Goal: Transaction & Acquisition: Purchase product/service

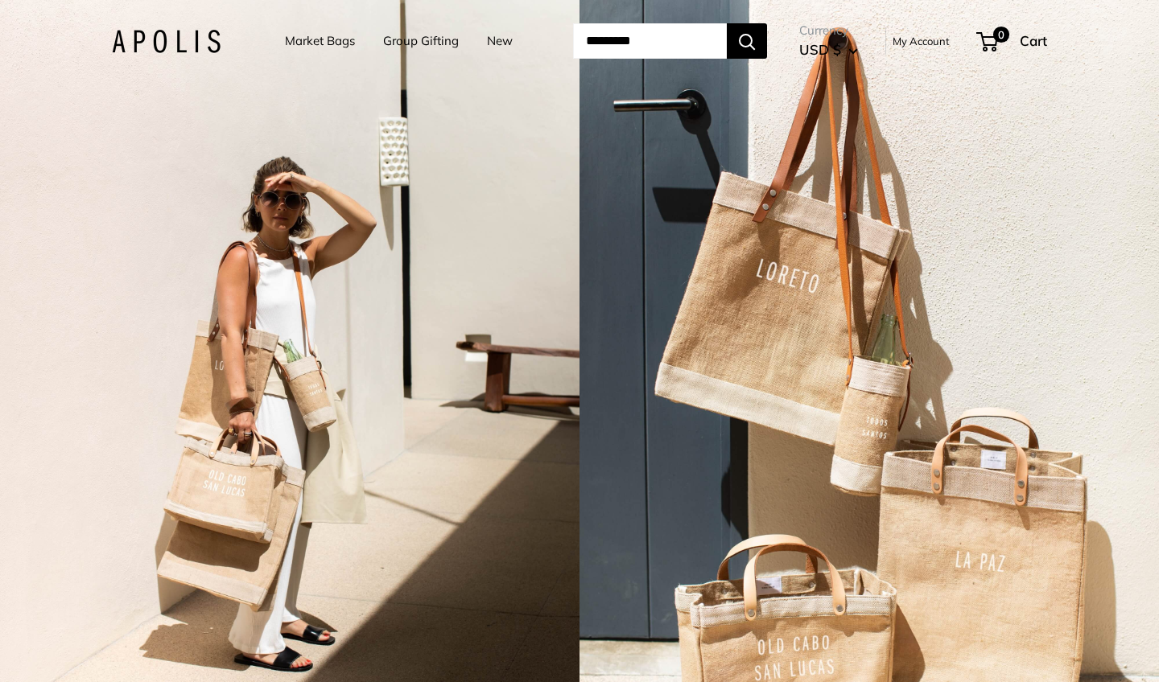
click at [328, 41] on link "Market Bags" at bounding box center [320, 41] width 70 height 23
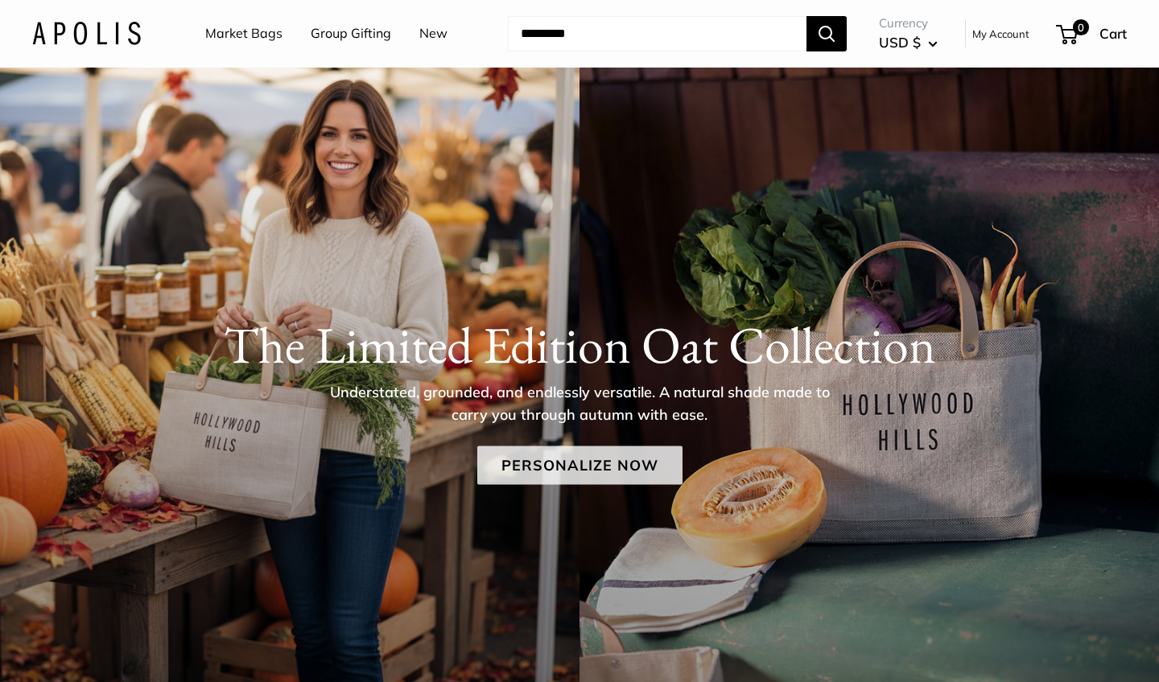
click at [505, 470] on link "Personalize Now" at bounding box center [579, 465] width 205 height 39
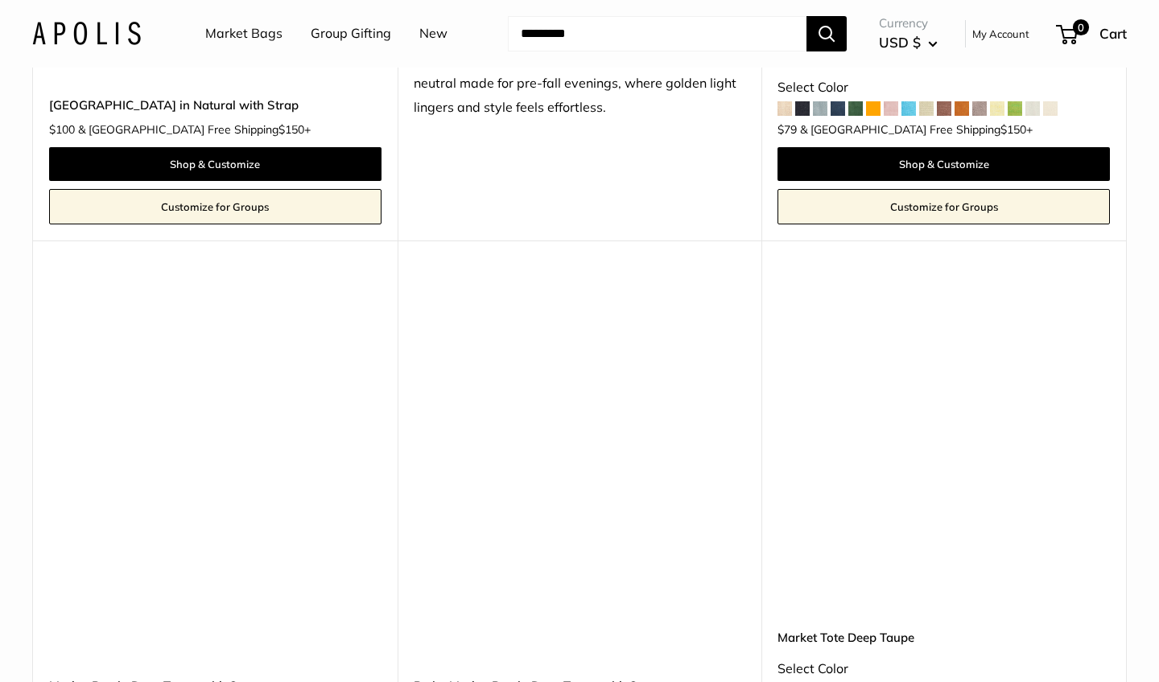
scroll to position [2805, 0]
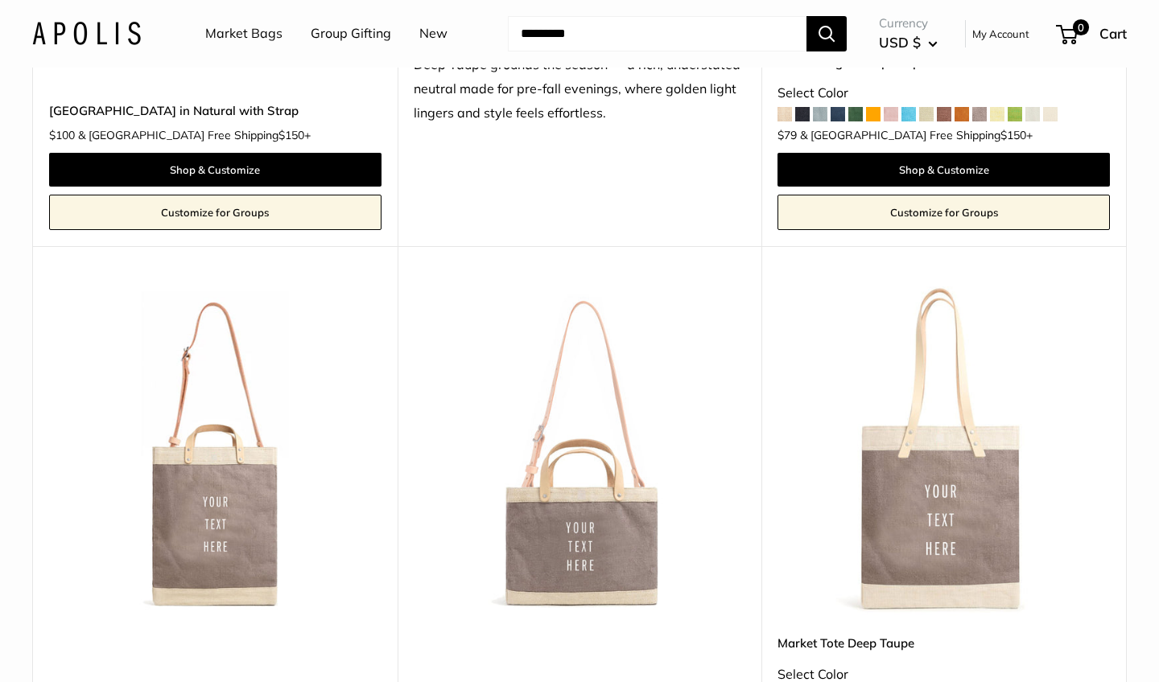
click at [0, 0] on img at bounding box center [0, 0] width 0 height 0
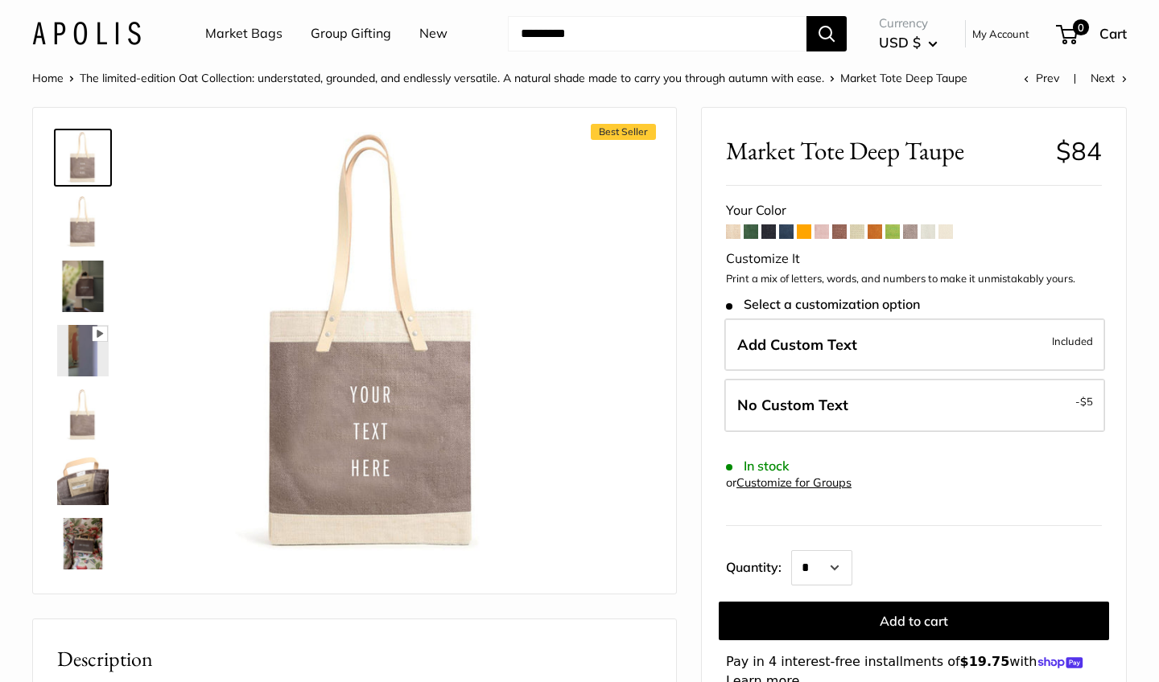
click at [89, 227] on img at bounding box center [82, 221] width 51 height 51
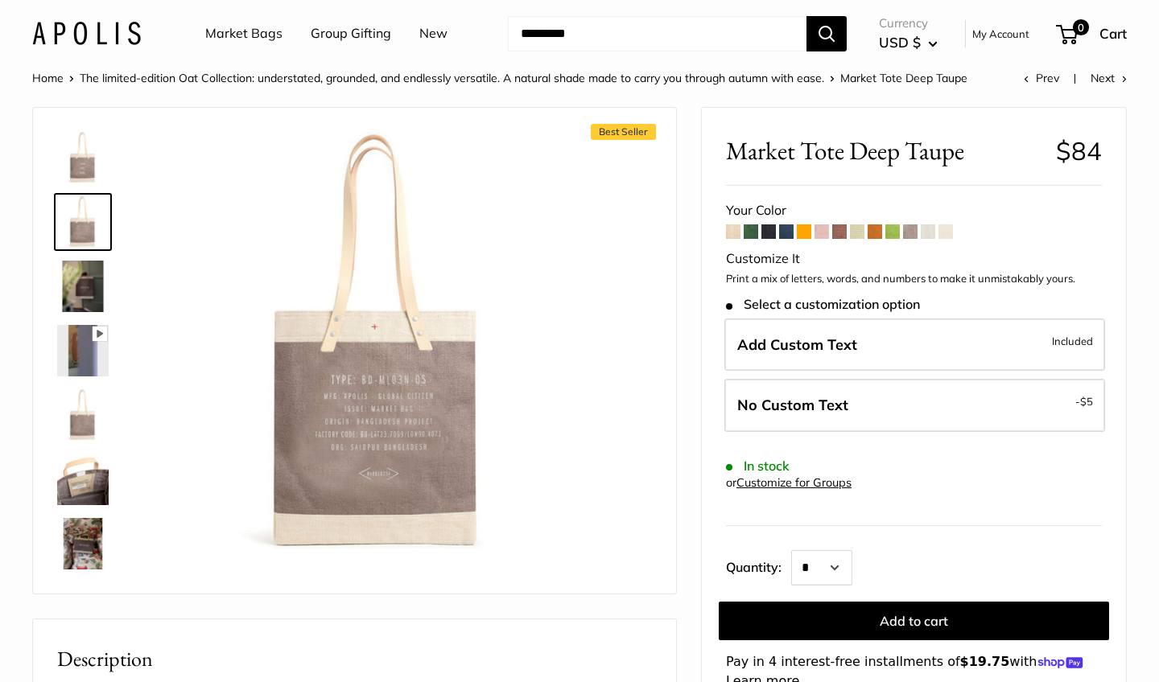
click at [91, 286] on img at bounding box center [82, 286] width 51 height 51
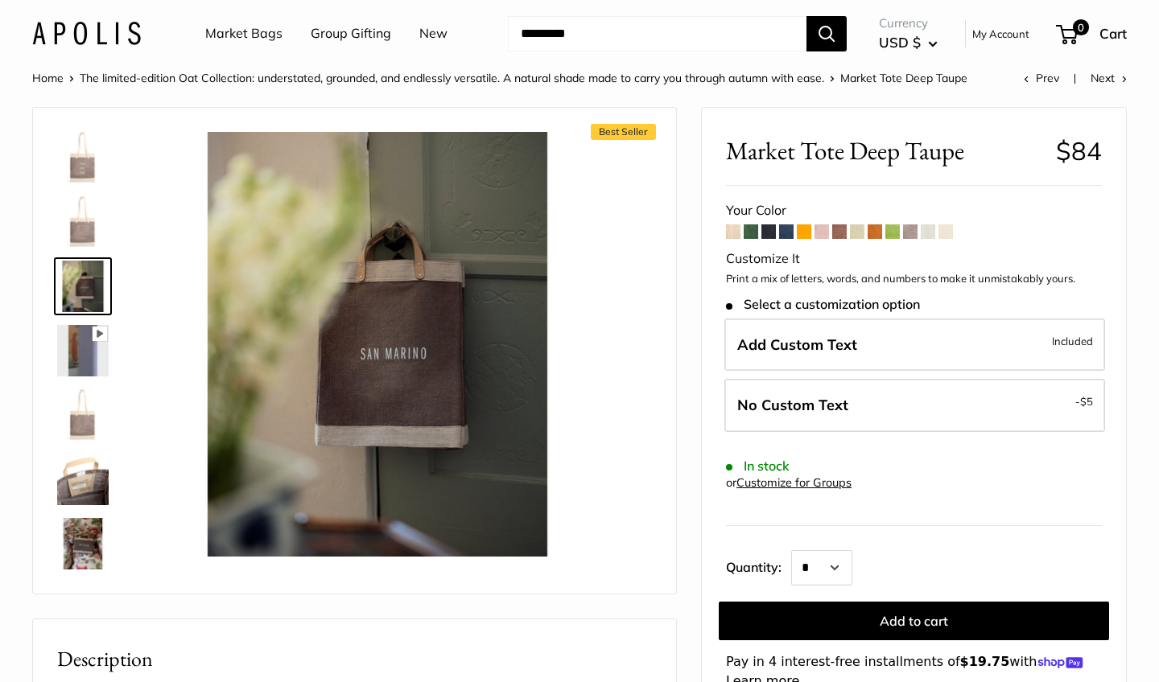
click at [80, 348] on img at bounding box center [82, 350] width 51 height 51
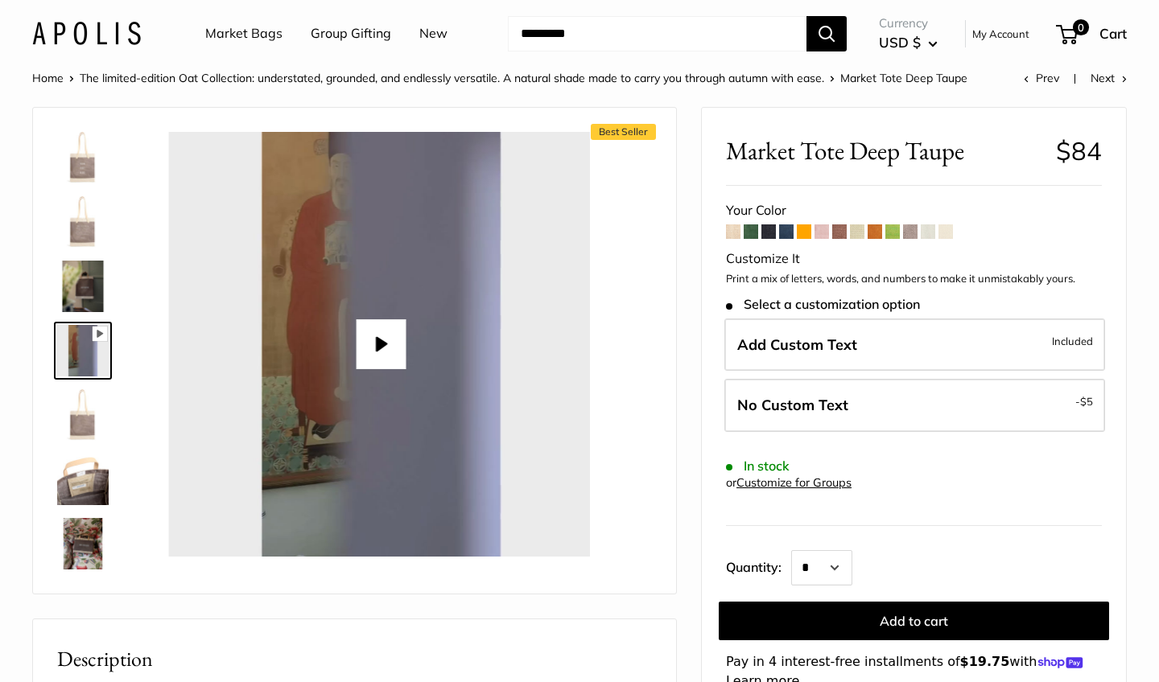
click at [87, 414] on img at bounding box center [82, 414] width 51 height 51
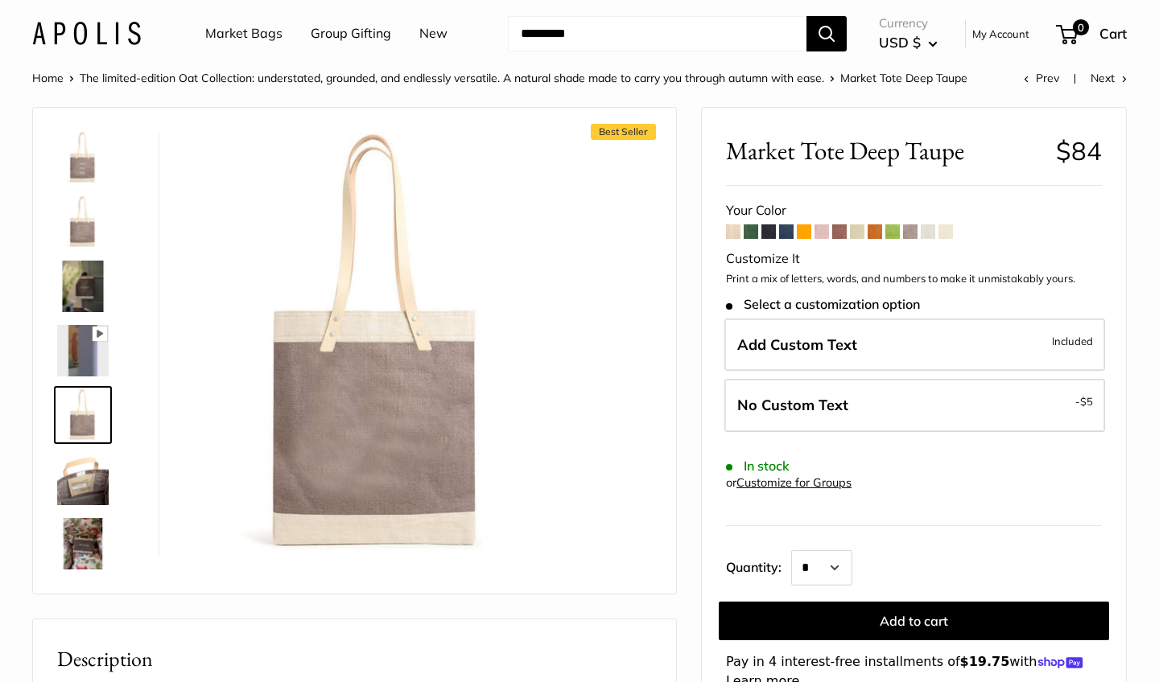
click at [89, 484] on img at bounding box center [82, 479] width 51 height 51
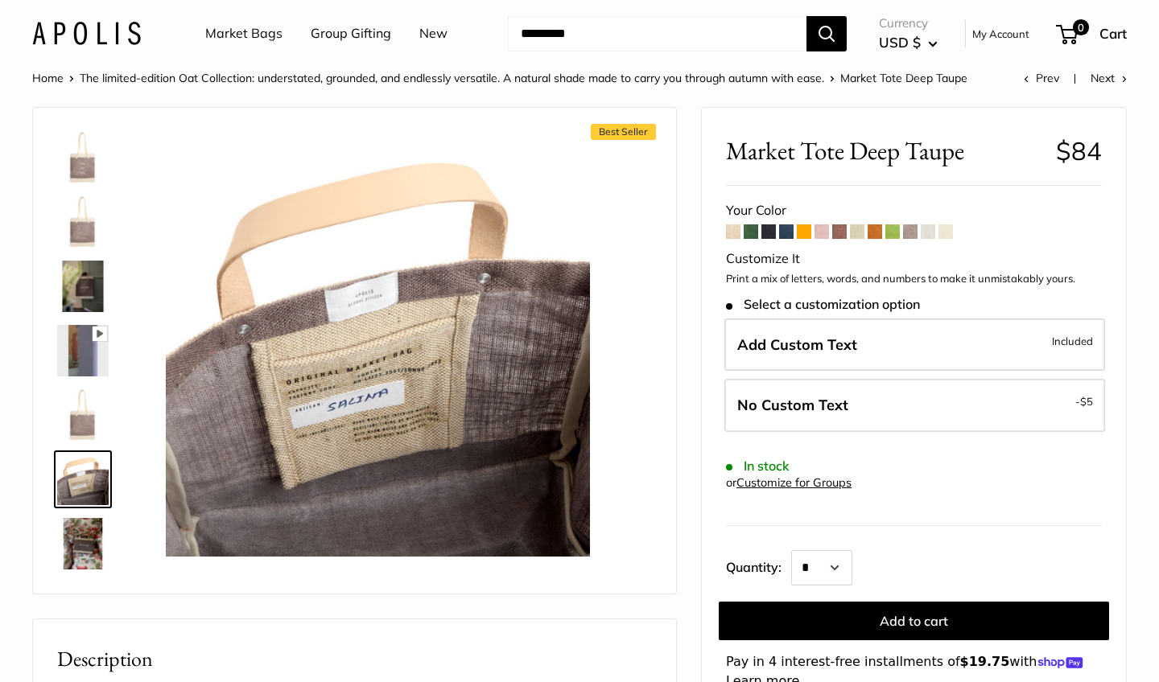
click at [93, 537] on img at bounding box center [82, 543] width 51 height 51
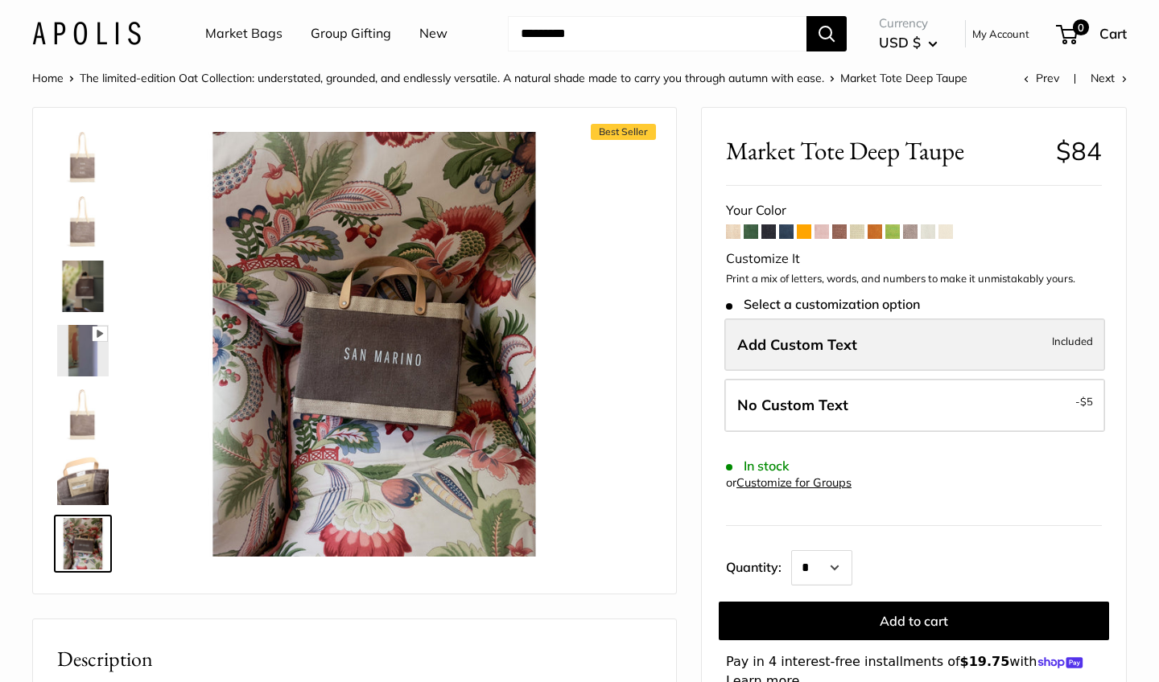
click at [962, 328] on label "Add Custom Text Included" at bounding box center [914, 345] width 381 height 53
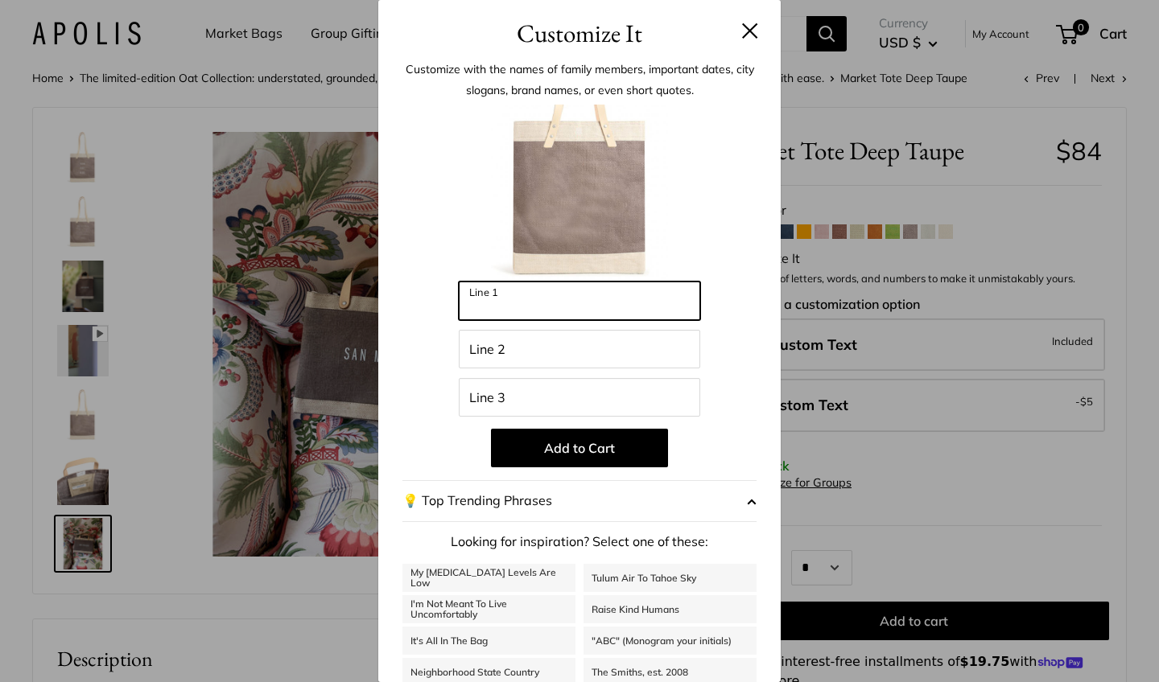
click at [501, 306] on input "Line 1" at bounding box center [579, 301] width 241 height 39
type input "********"
click at [748, 26] on button at bounding box center [750, 31] width 16 height 16
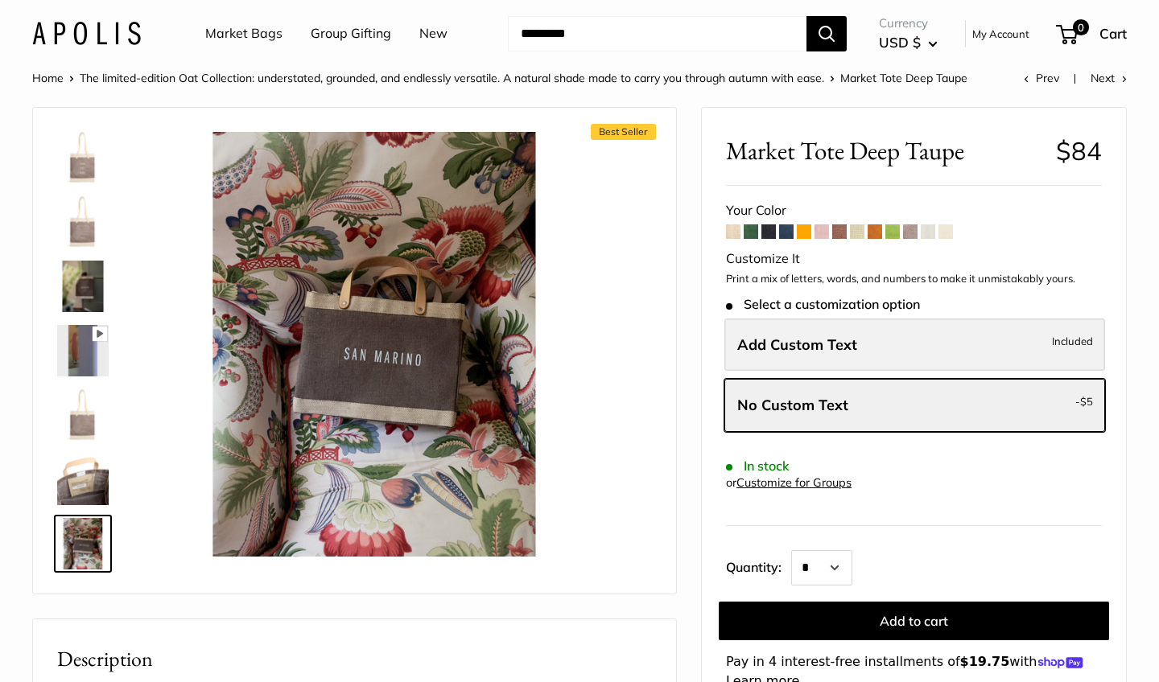
click at [778, 344] on span "Add Custom Text" at bounding box center [797, 345] width 120 height 19
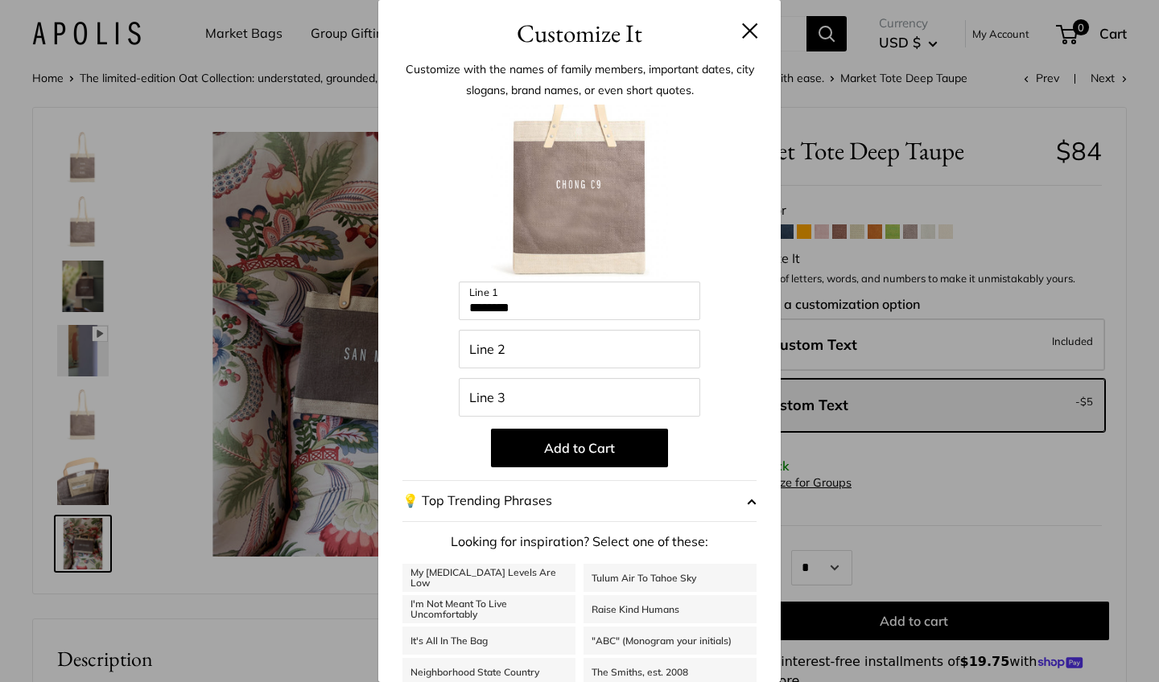
click at [967, 196] on div "Customize It Customize with the names of family members, important dates, city …" at bounding box center [579, 341] width 1159 height 682
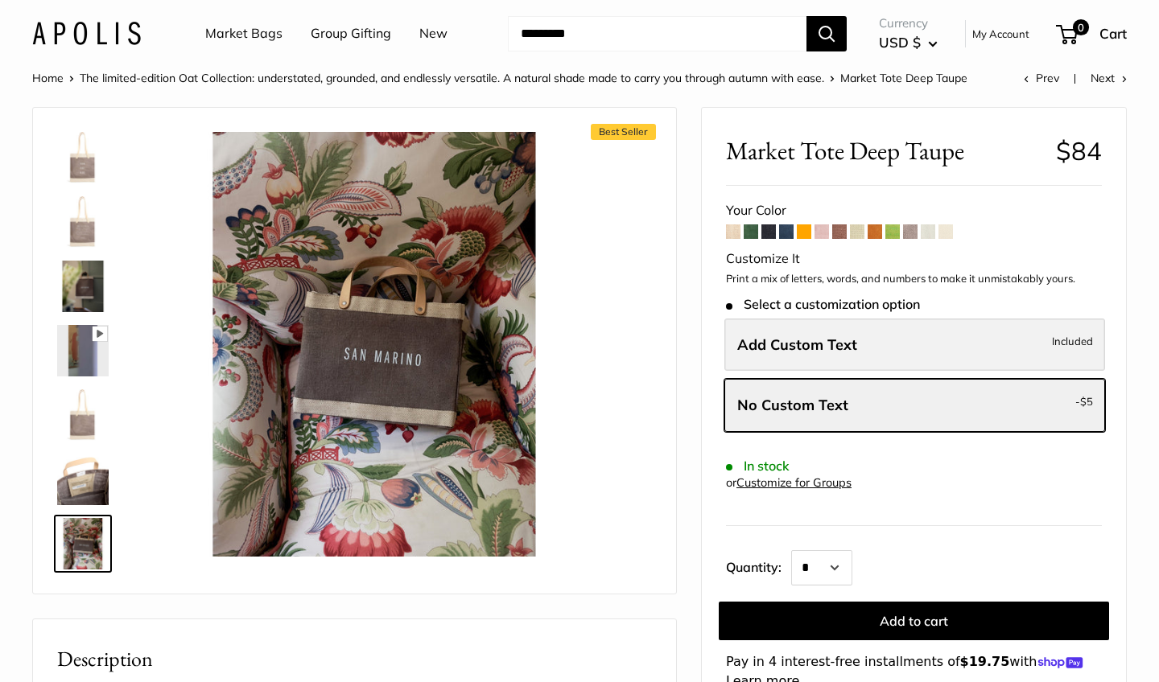
click at [875, 337] on label "Add Custom Text Included" at bounding box center [914, 345] width 381 height 53
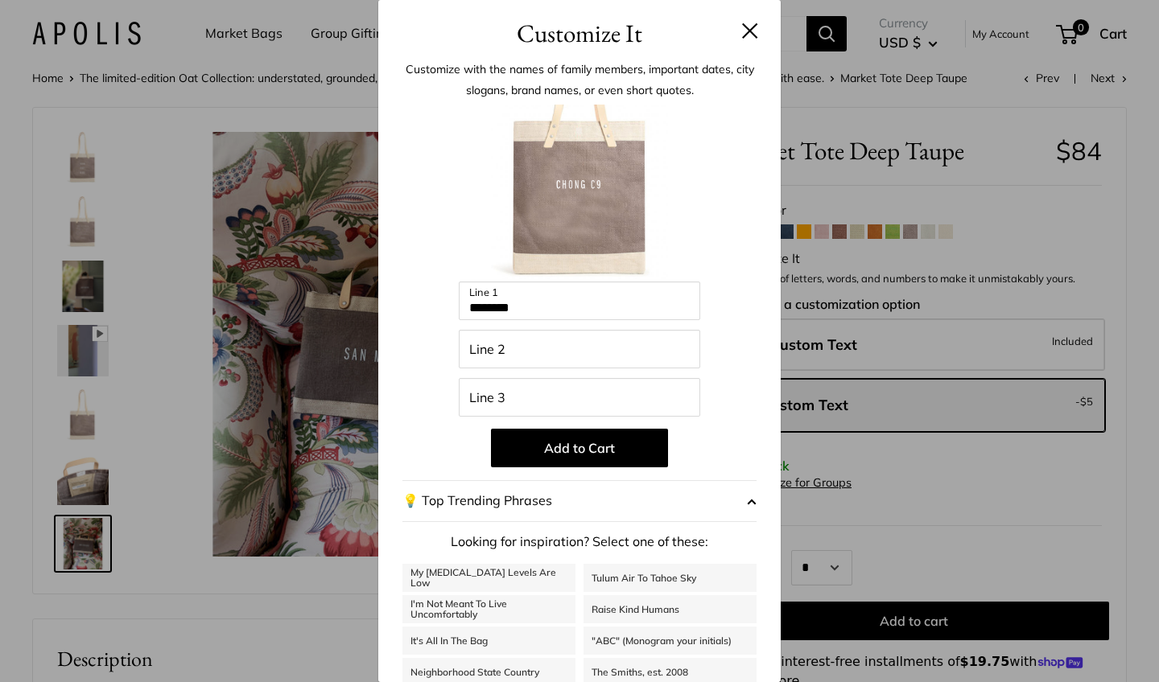
click at [856, 234] on div "Customize It Customize with the names of family members, important dates, city …" at bounding box center [579, 341] width 1159 height 682
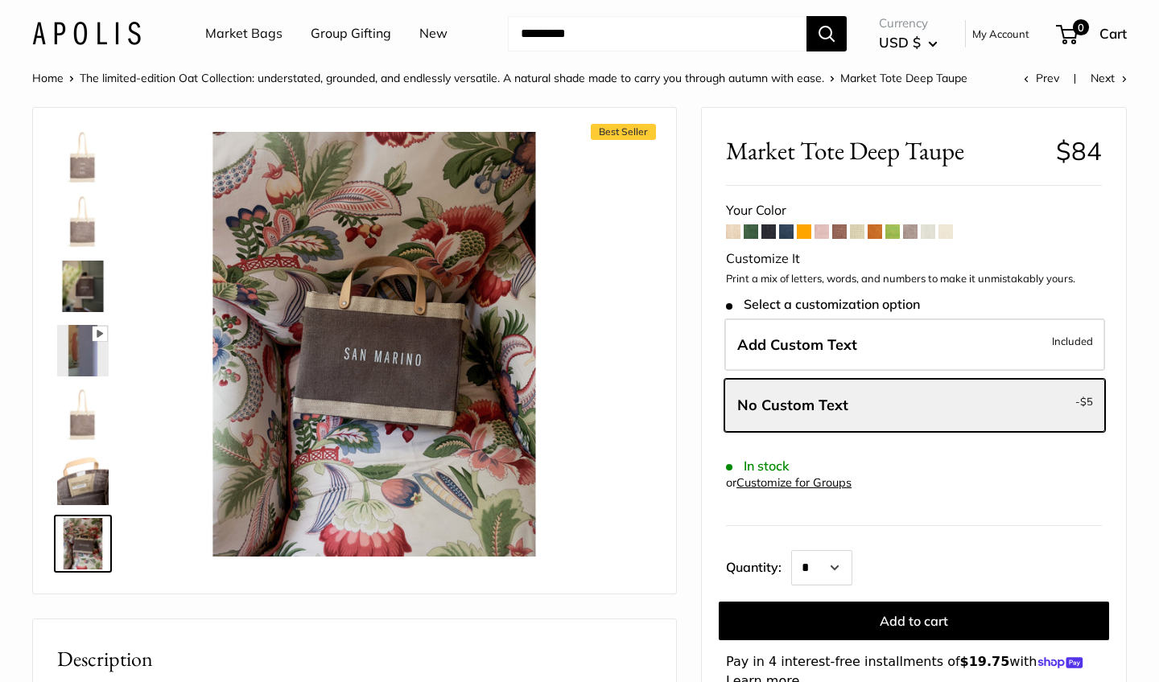
click at [841, 229] on span at bounding box center [839, 232] width 14 height 14
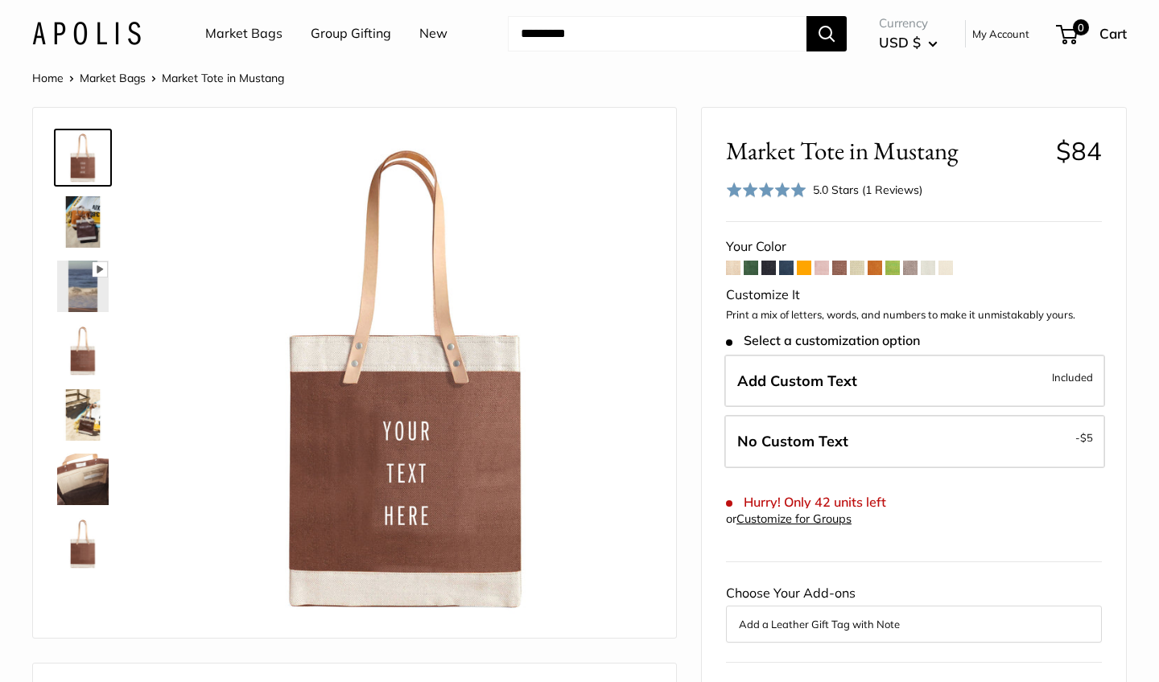
click at [758, 264] on span at bounding box center [751, 268] width 14 height 14
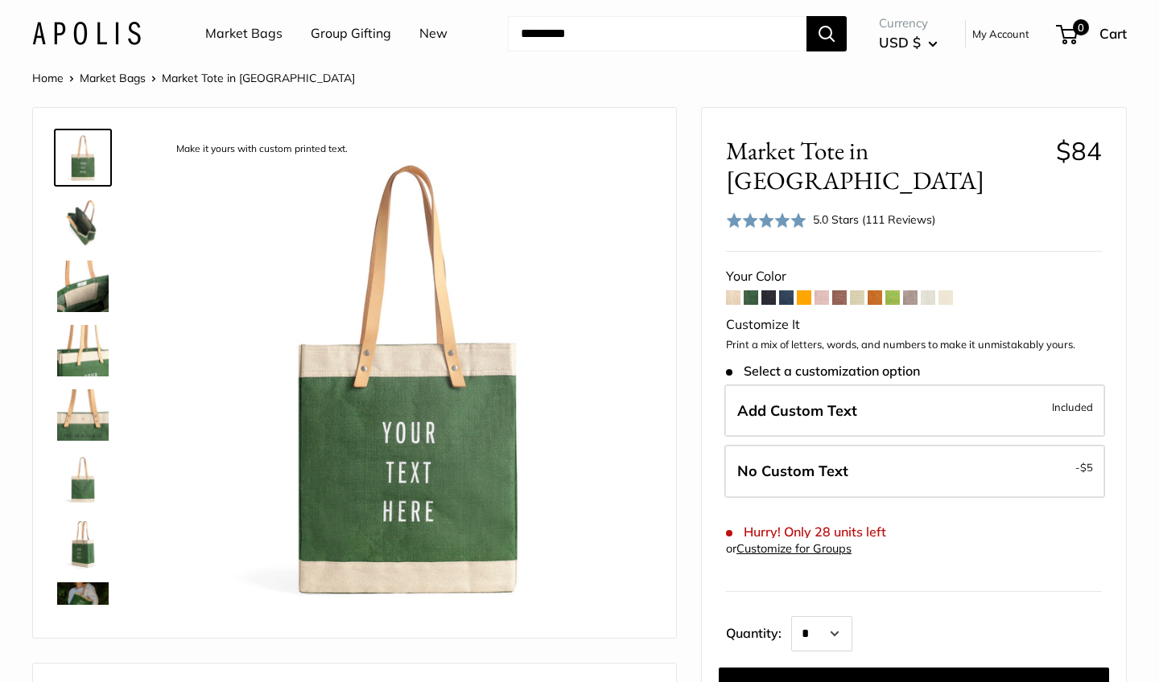
click at [787, 290] on span at bounding box center [786, 297] width 14 height 14
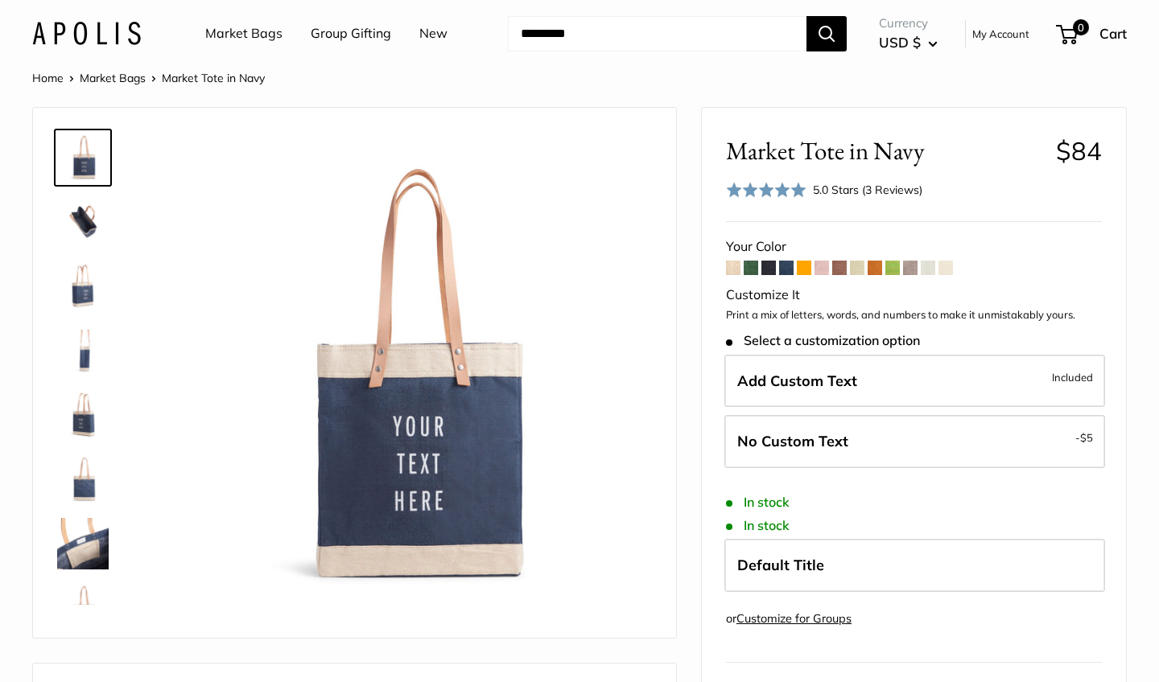
click at [914, 270] on span at bounding box center [910, 268] width 14 height 14
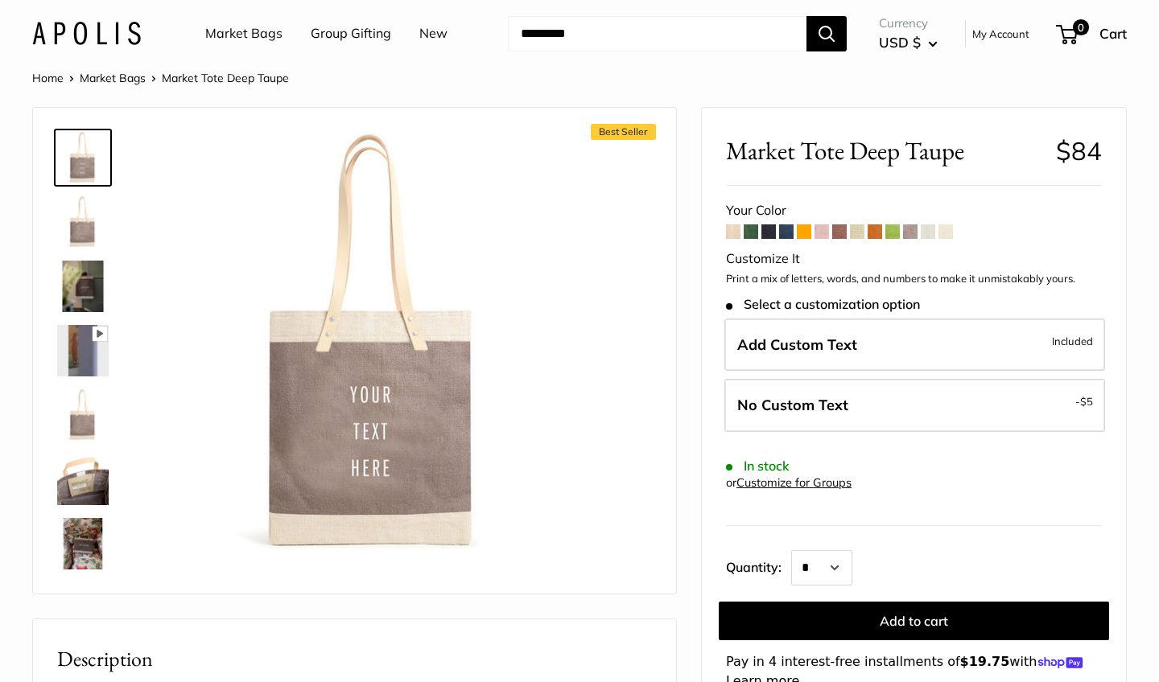
click at [789, 226] on span at bounding box center [786, 232] width 14 height 14
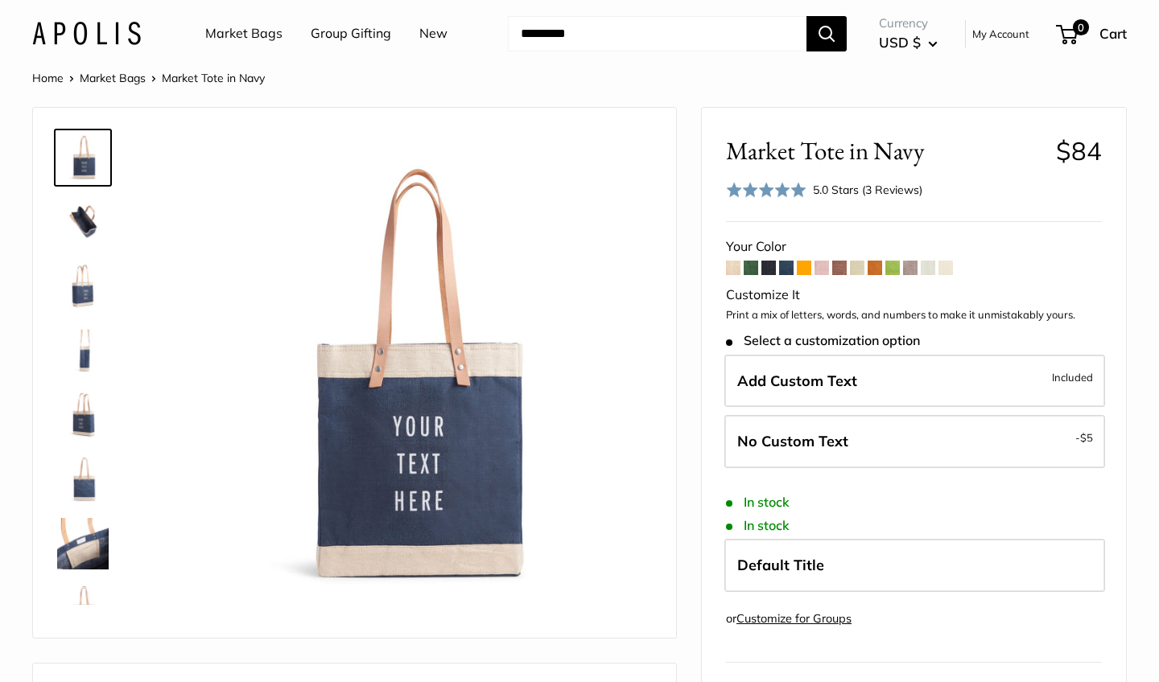
click at [75, 233] on img at bounding box center [82, 221] width 51 height 51
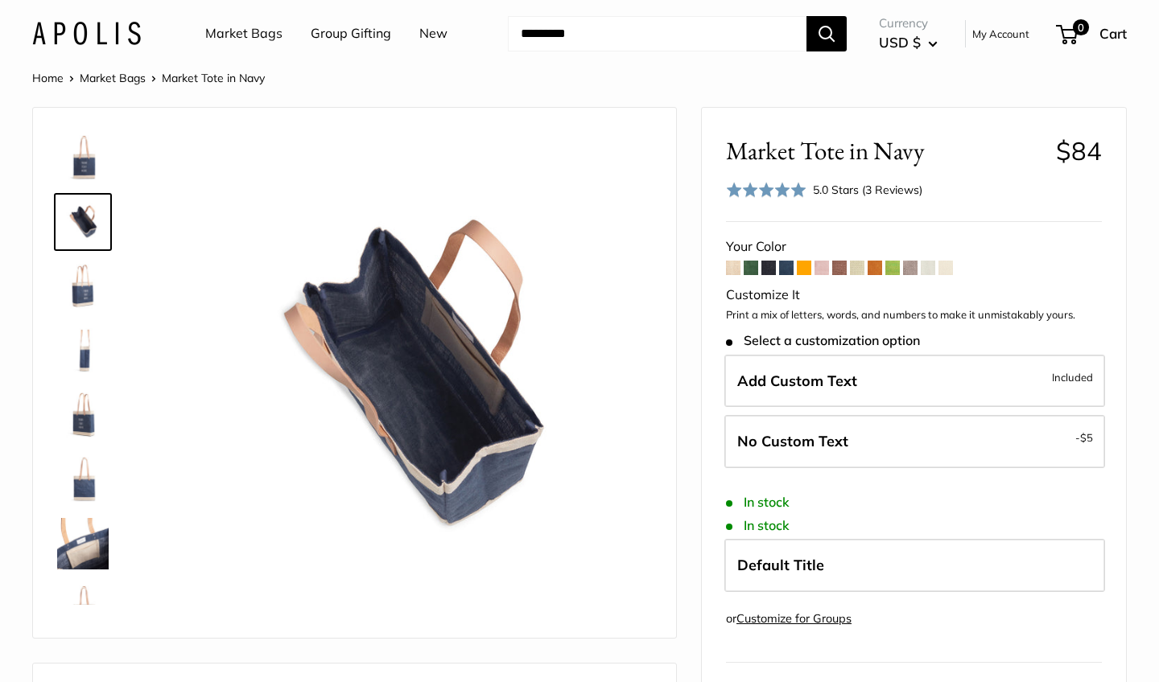
click at [93, 278] on img at bounding box center [82, 286] width 51 height 51
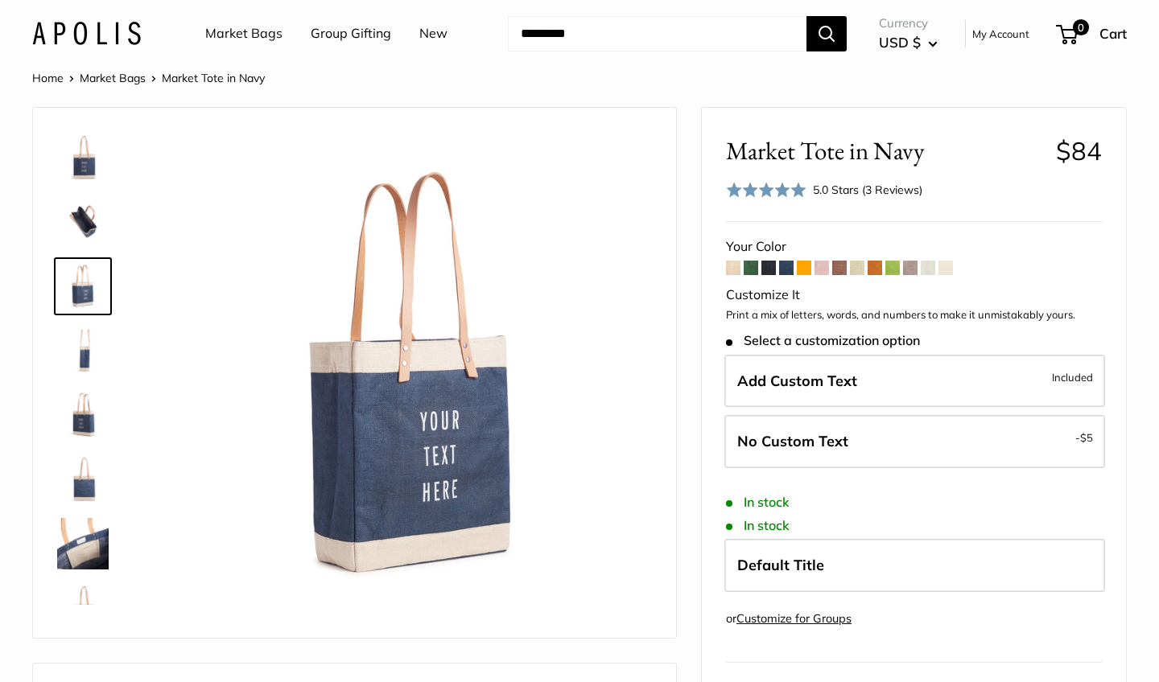
click at [96, 303] on img at bounding box center [82, 286] width 51 height 51
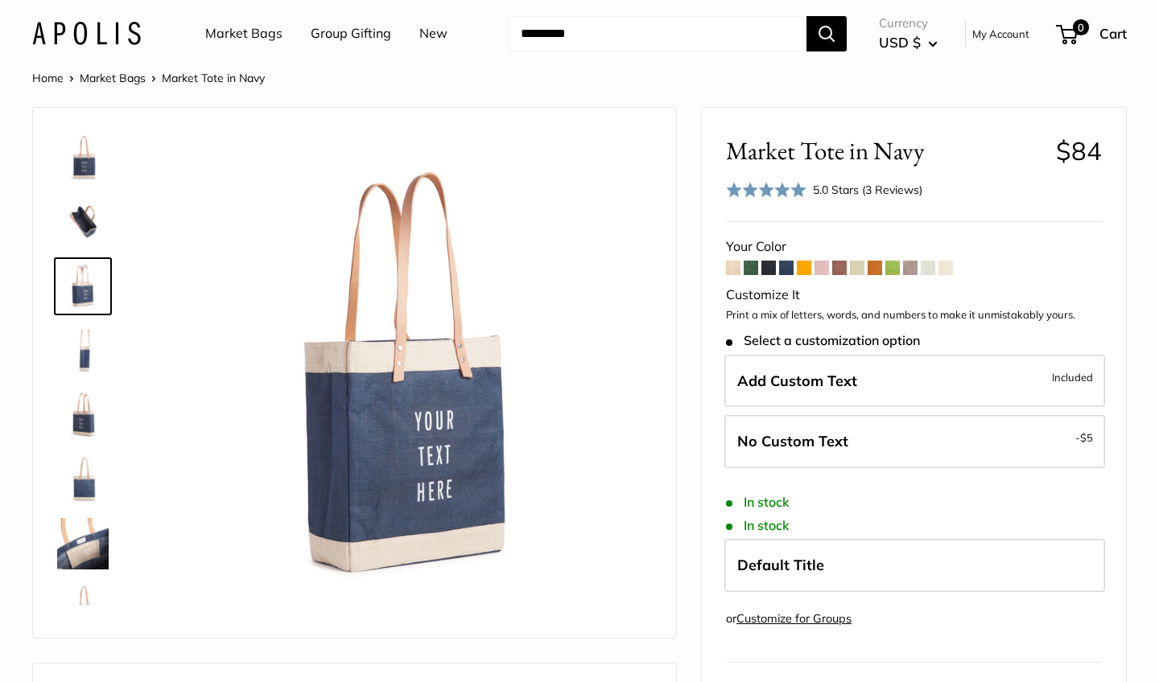
click at [94, 366] on img at bounding box center [82, 350] width 51 height 51
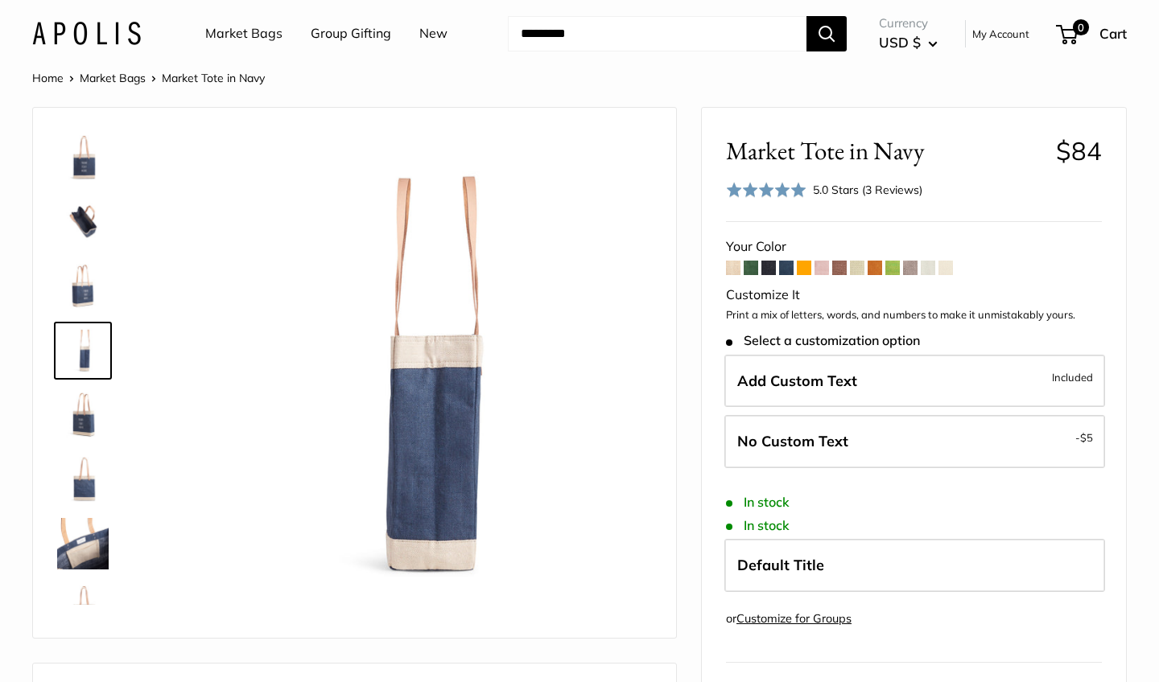
click at [97, 422] on img at bounding box center [82, 414] width 51 height 51
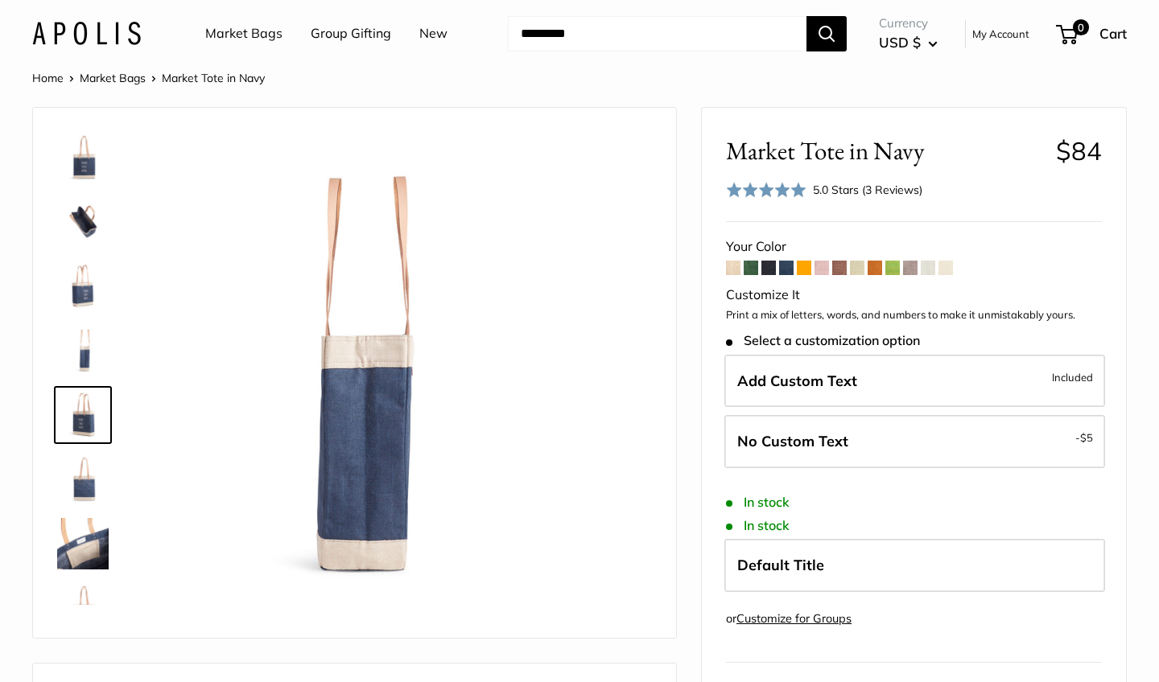
scroll to position [39, 0]
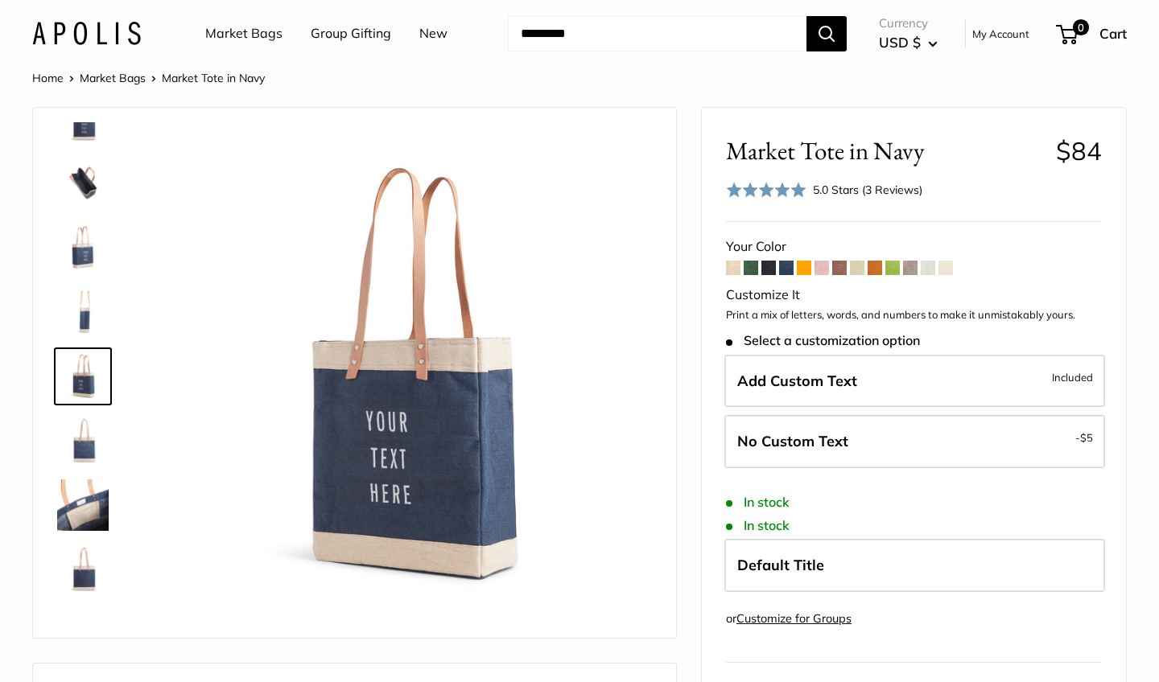
click at [97, 452] on img at bounding box center [82, 440] width 51 height 51
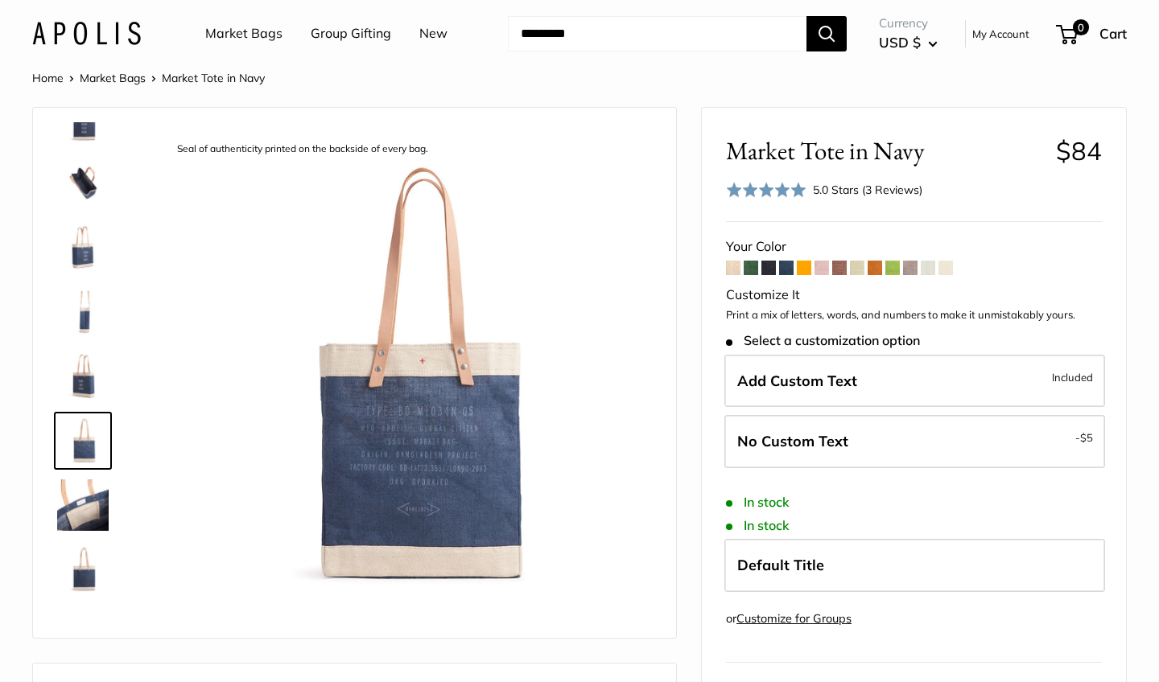
click at [94, 492] on img at bounding box center [82, 505] width 51 height 51
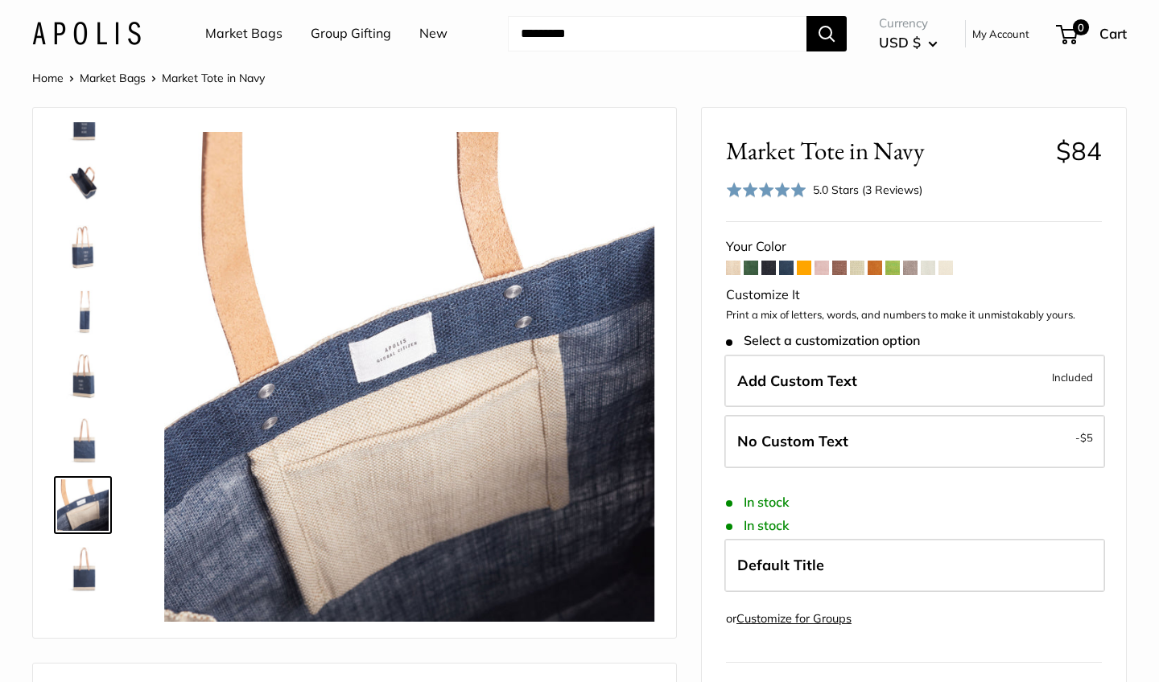
click at [93, 449] on img at bounding box center [82, 440] width 51 height 51
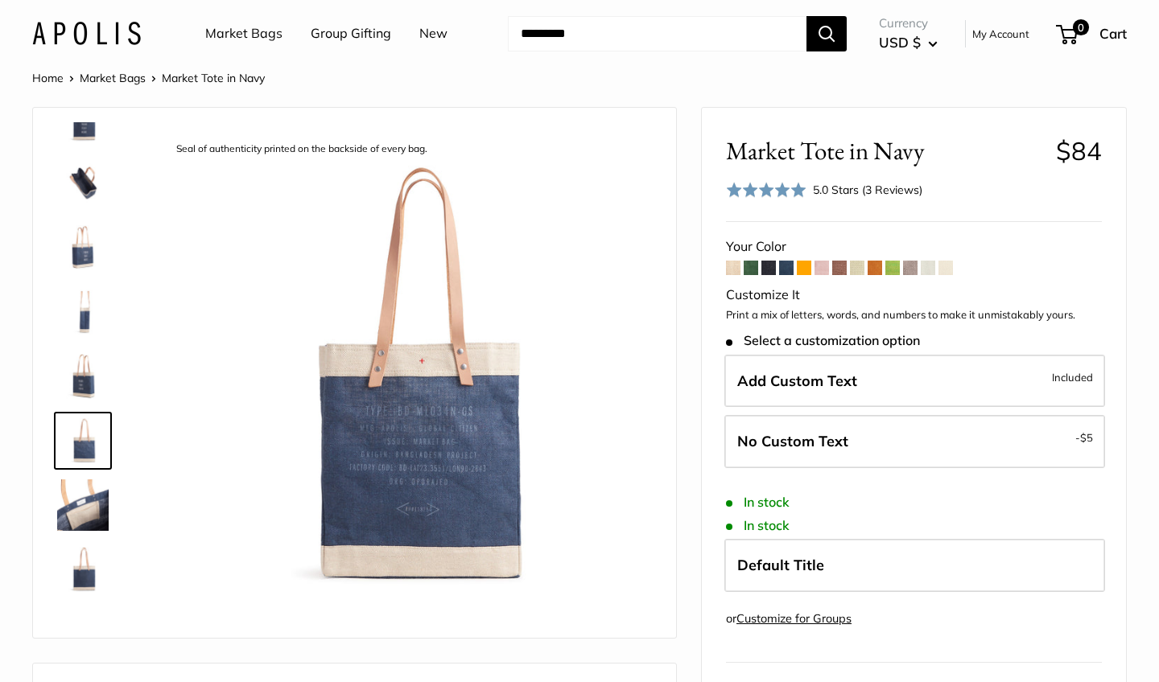
click at [89, 490] on img at bounding box center [82, 505] width 51 height 51
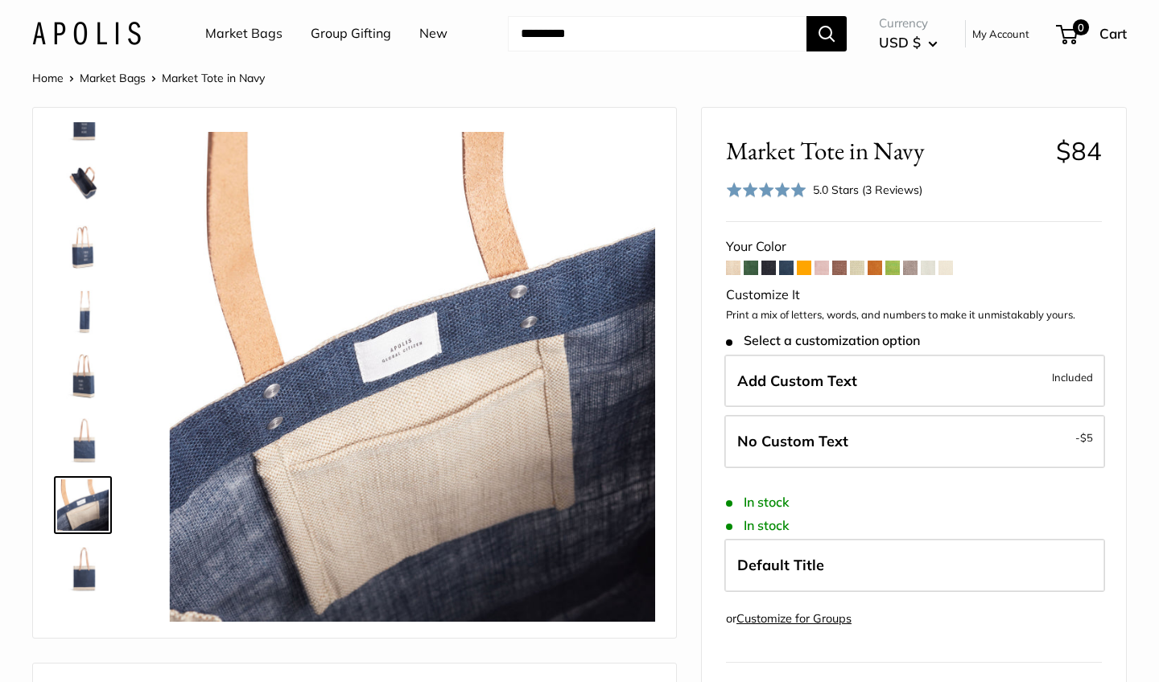
click at [87, 559] on img at bounding box center [82, 569] width 51 height 51
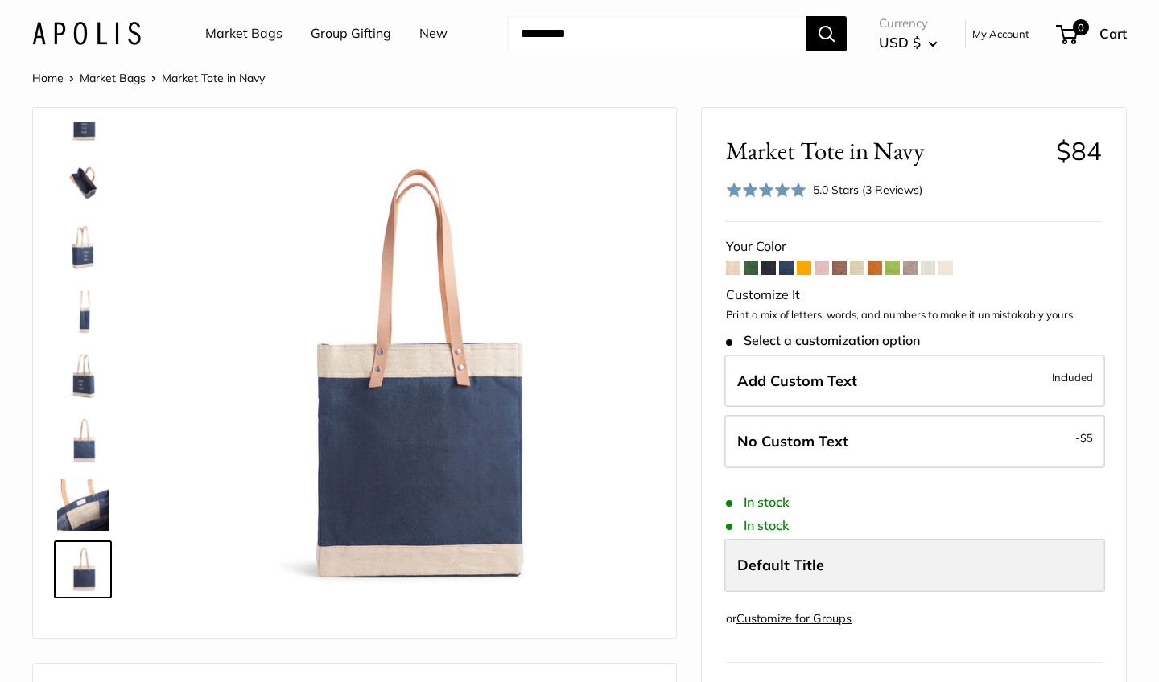
click at [806, 561] on span "Default Title" at bounding box center [780, 565] width 87 height 19
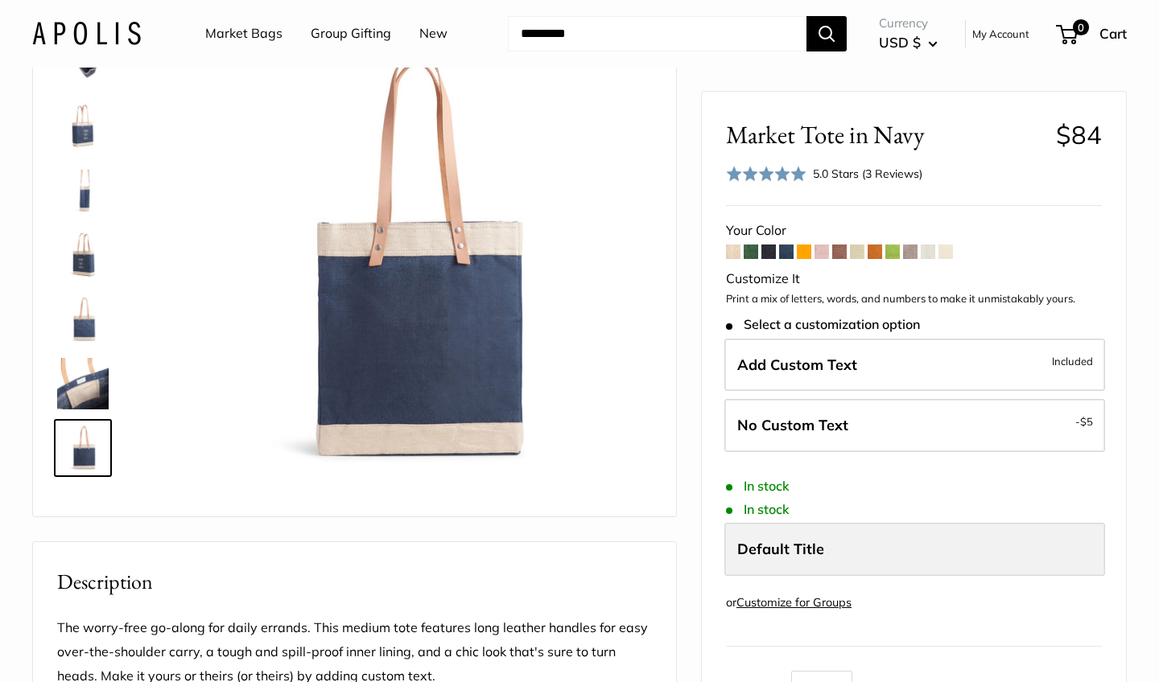
scroll to position [125, 0]
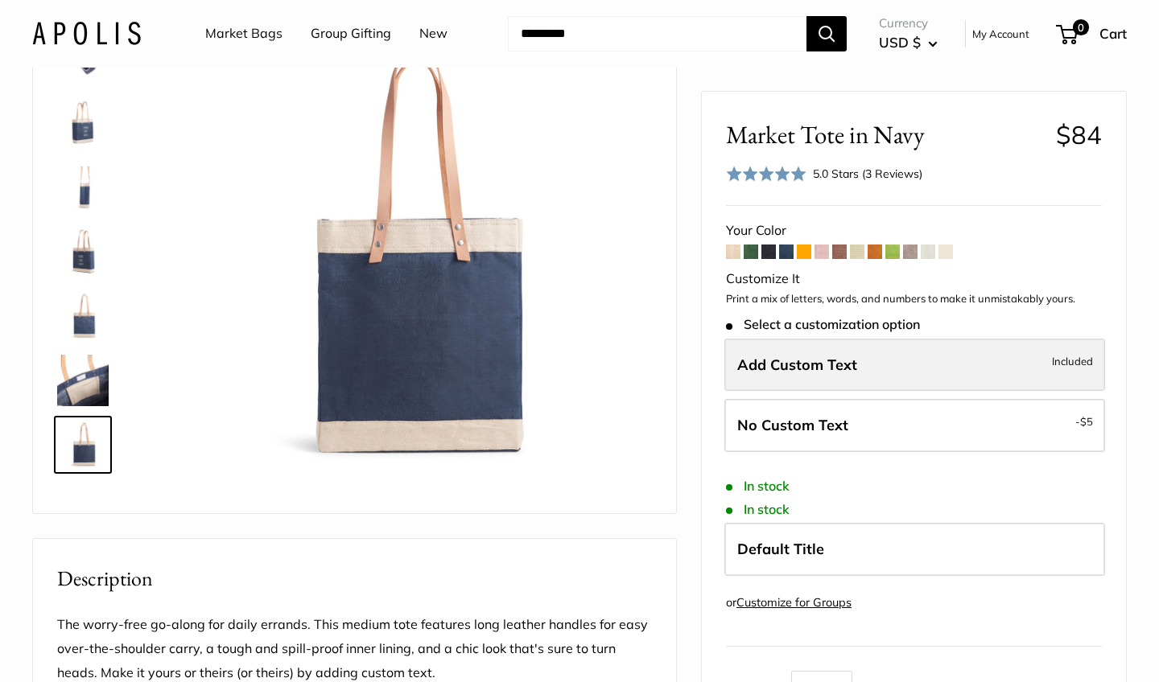
click at [803, 365] on span "Add Custom Text" at bounding box center [797, 364] width 120 height 19
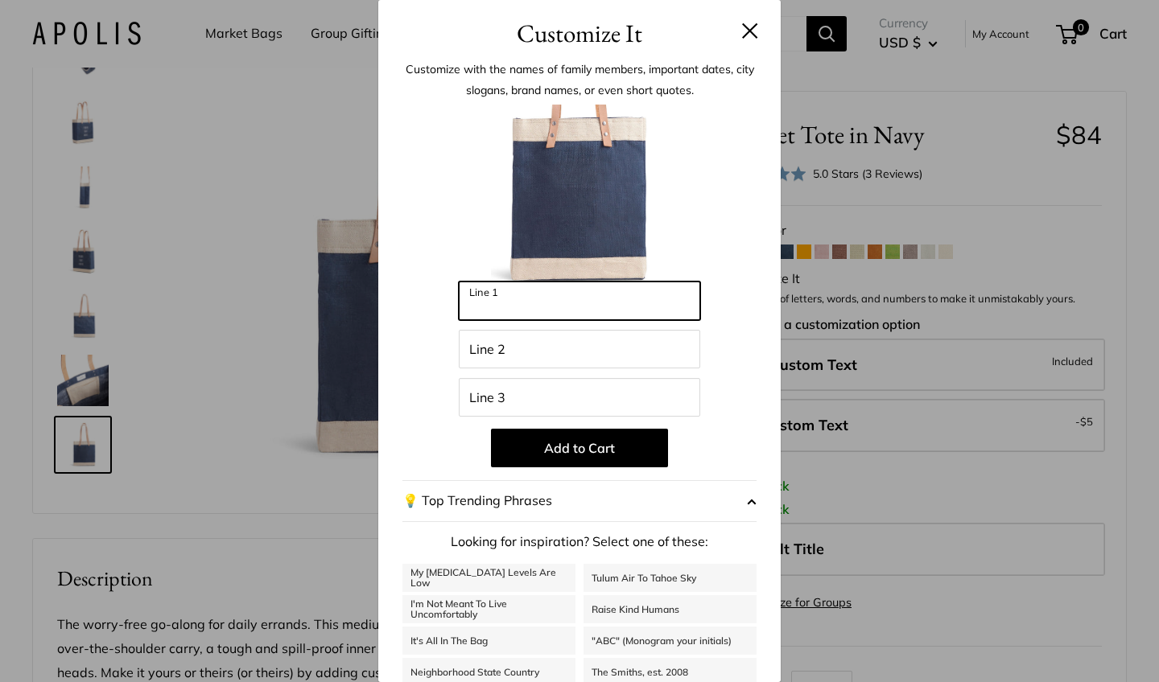
click at [610, 304] on input "Line 1" at bounding box center [579, 301] width 241 height 39
type input "********"
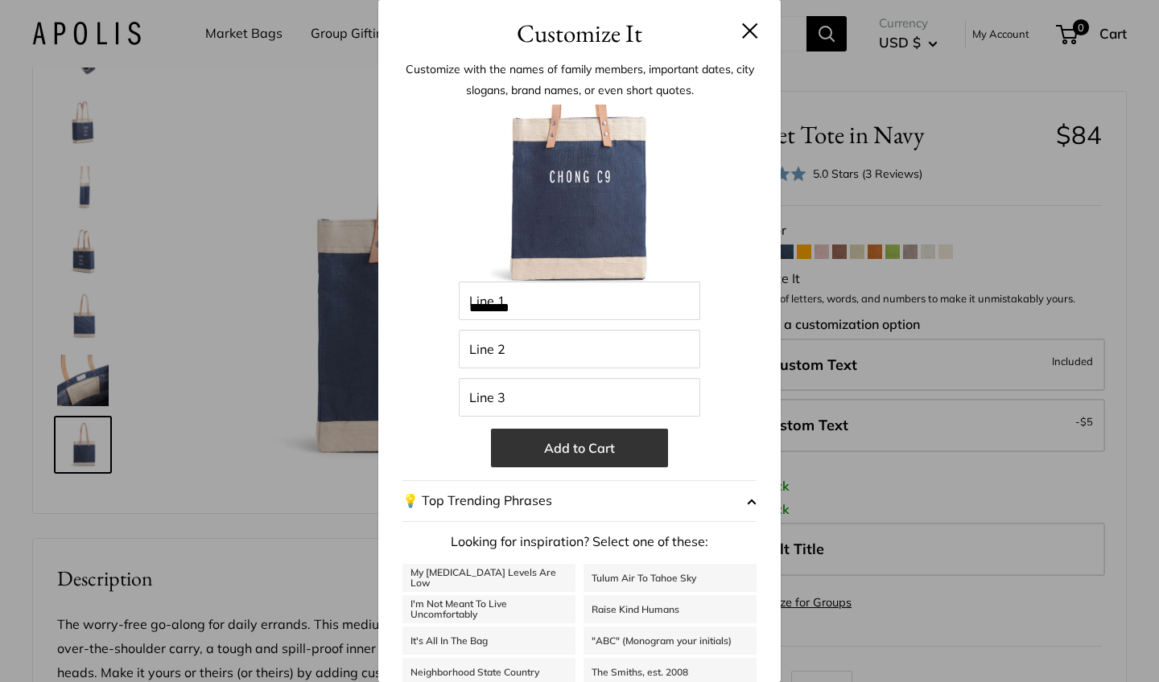
click at [607, 451] on button "Add to Cart" at bounding box center [579, 448] width 177 height 39
